Goal: Task Accomplishment & Management: Manage account settings

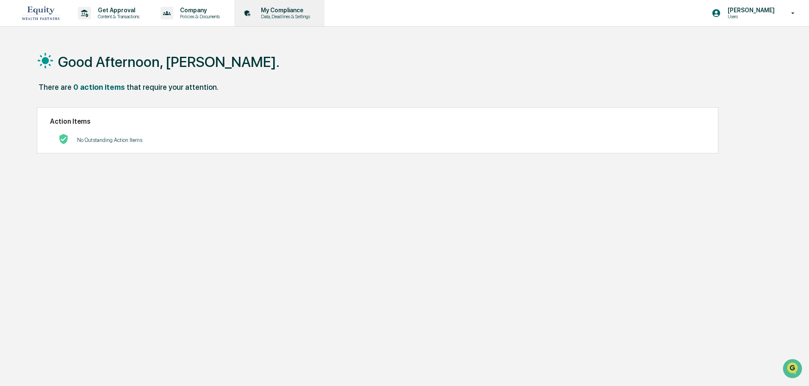
click at [319, 17] on div "My Compliance Data, Deadlines & Settings" at bounding box center [279, 13] width 82 height 26
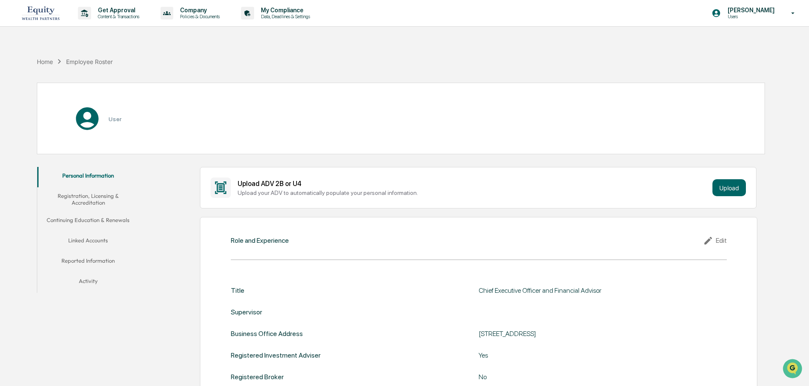
click at [100, 241] on button "Linked Accounts" at bounding box center [88, 242] width 102 height 20
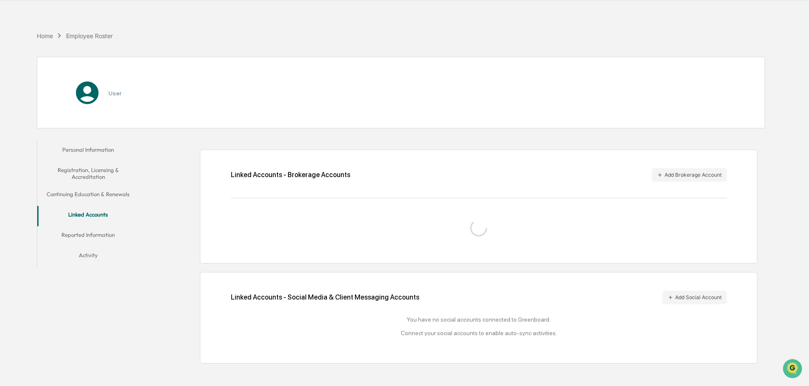
scroll to position [40, 0]
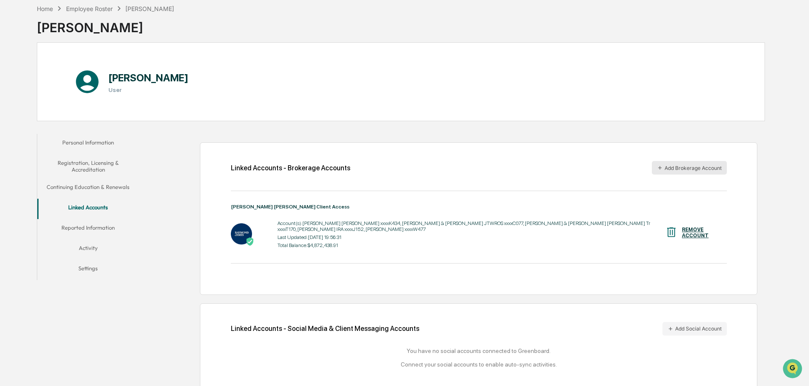
click at [677, 166] on button "Add Brokerage Account" at bounding box center [689, 168] width 75 height 14
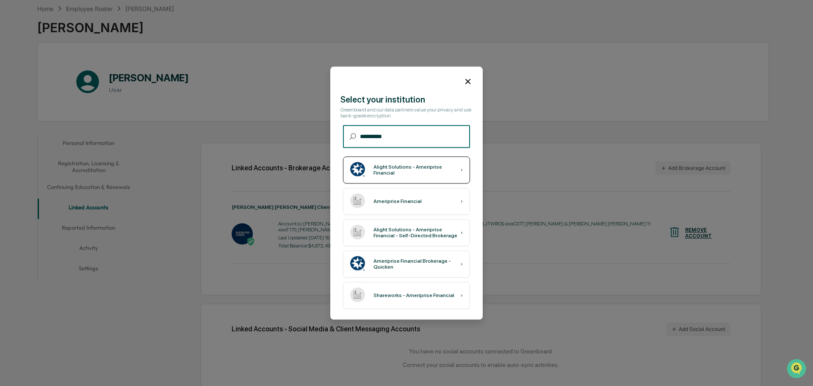
type input "**********"
click at [423, 172] on div "Alight Solutions - Ameriprise Financial" at bounding box center [416, 170] width 87 height 12
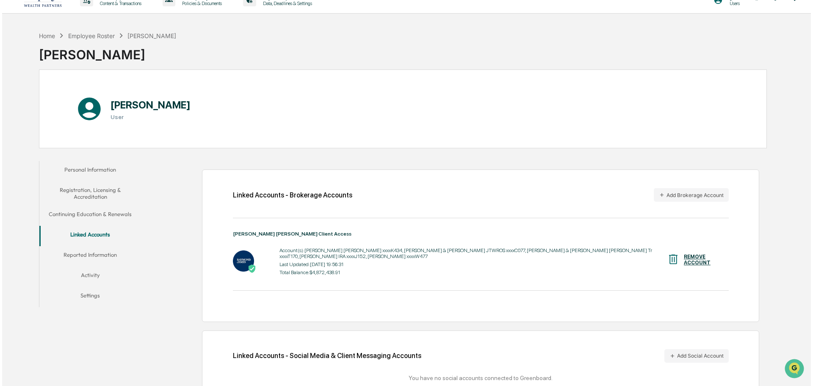
scroll to position [0, 0]
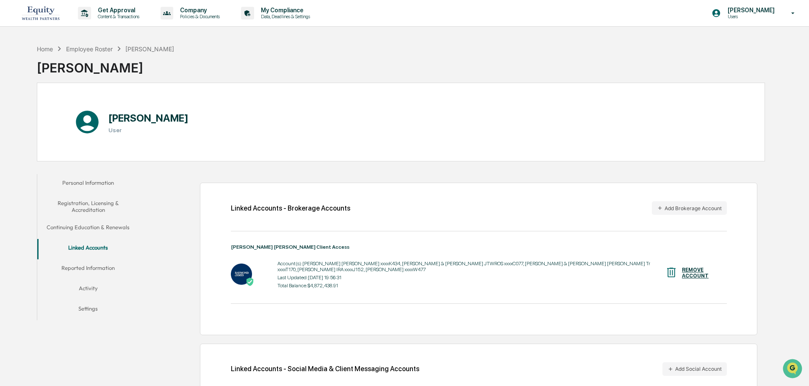
click at [39, 12] on img at bounding box center [40, 12] width 41 height 19
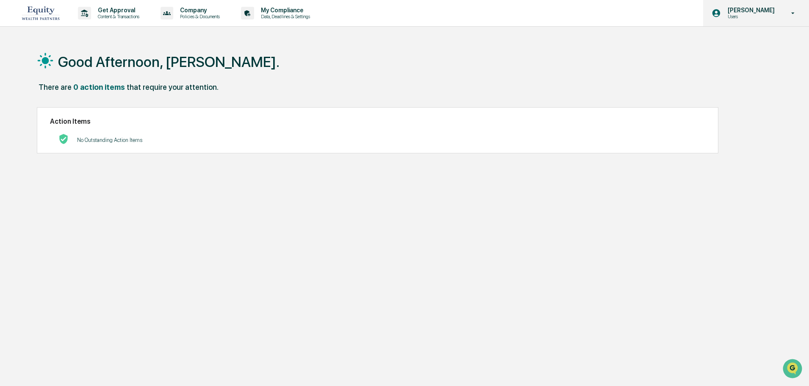
click at [745, 18] on p "Users" at bounding box center [750, 17] width 58 height 6
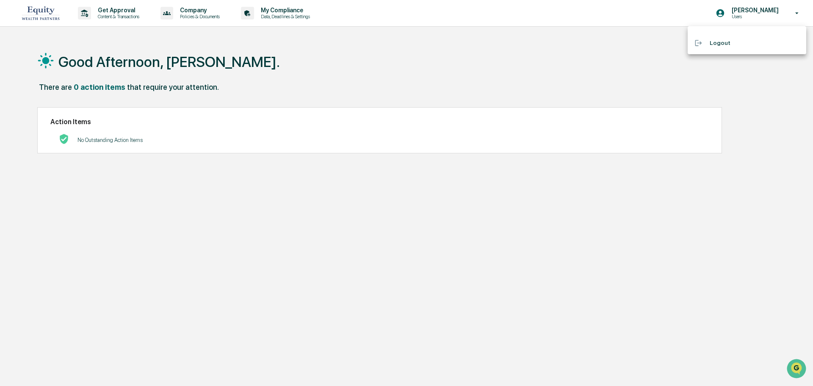
click at [715, 39] on li "Logout" at bounding box center [747, 43] width 119 height 16
